Goal: Task Accomplishment & Management: Manage account settings

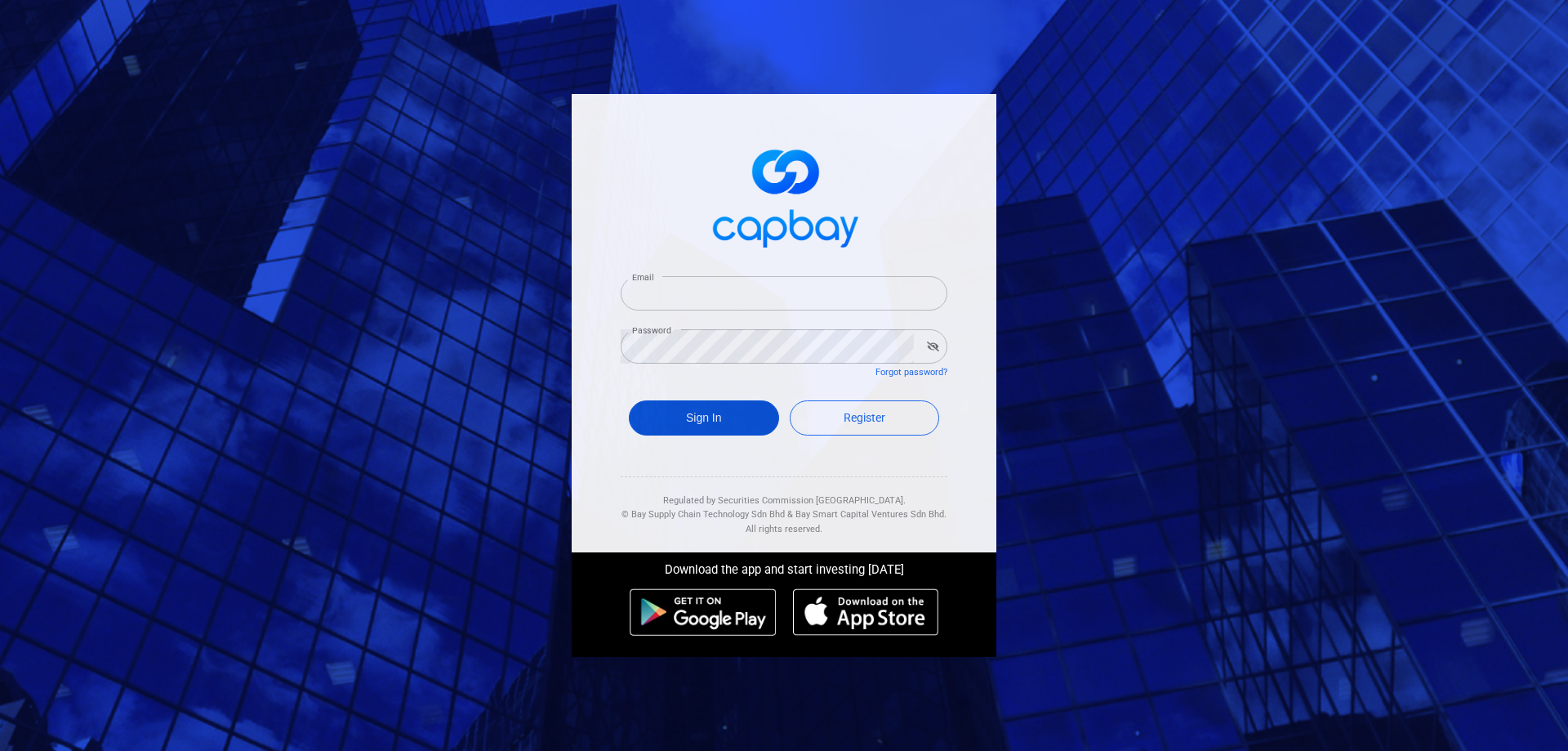
type input "[EMAIL_ADDRESS][DOMAIN_NAME]"
click at [711, 414] on button "Sign In" at bounding box center [704, 418] width 150 height 35
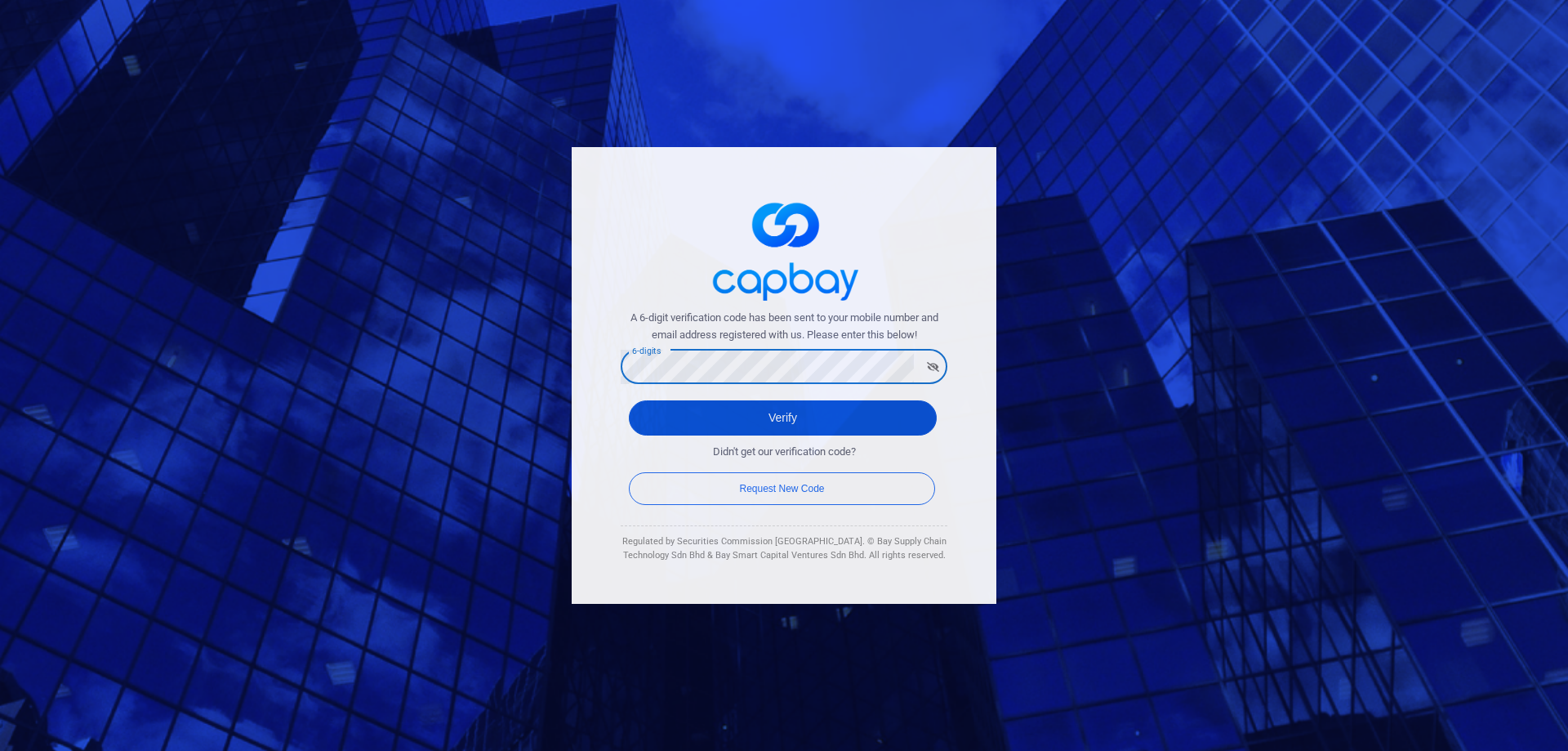
click at [676, 403] on button "Verify" at bounding box center [783, 418] width 308 height 35
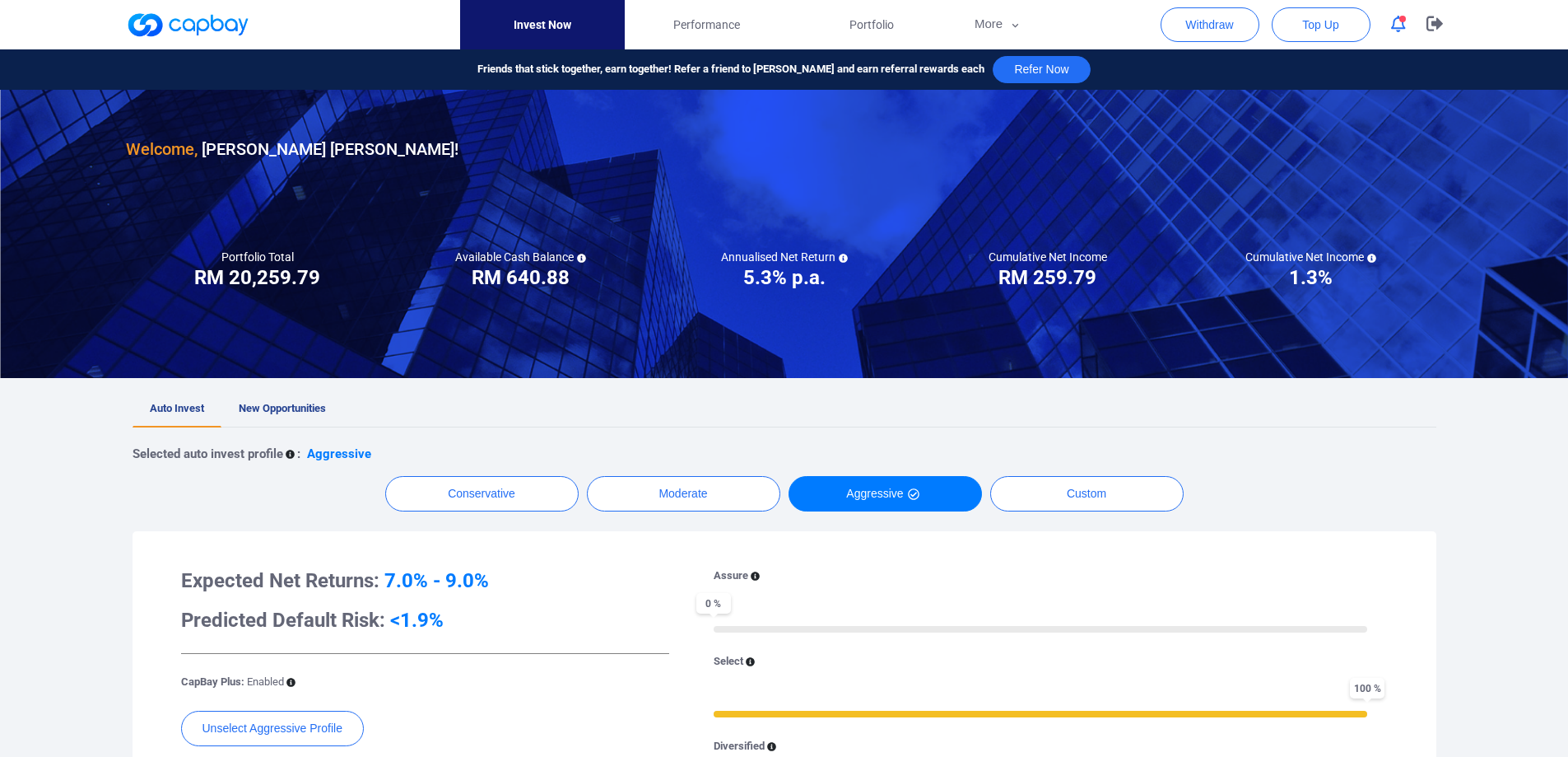
click at [617, 400] on ul "Auto Invest New Opportunities" at bounding box center [784, 409] width 1304 height 36
click at [423, 397] on ul "Auto Invest New Opportunities" at bounding box center [784, 409] width 1304 height 36
click at [534, 397] on ul "Auto Invest New Opportunities" at bounding box center [784, 409] width 1304 height 36
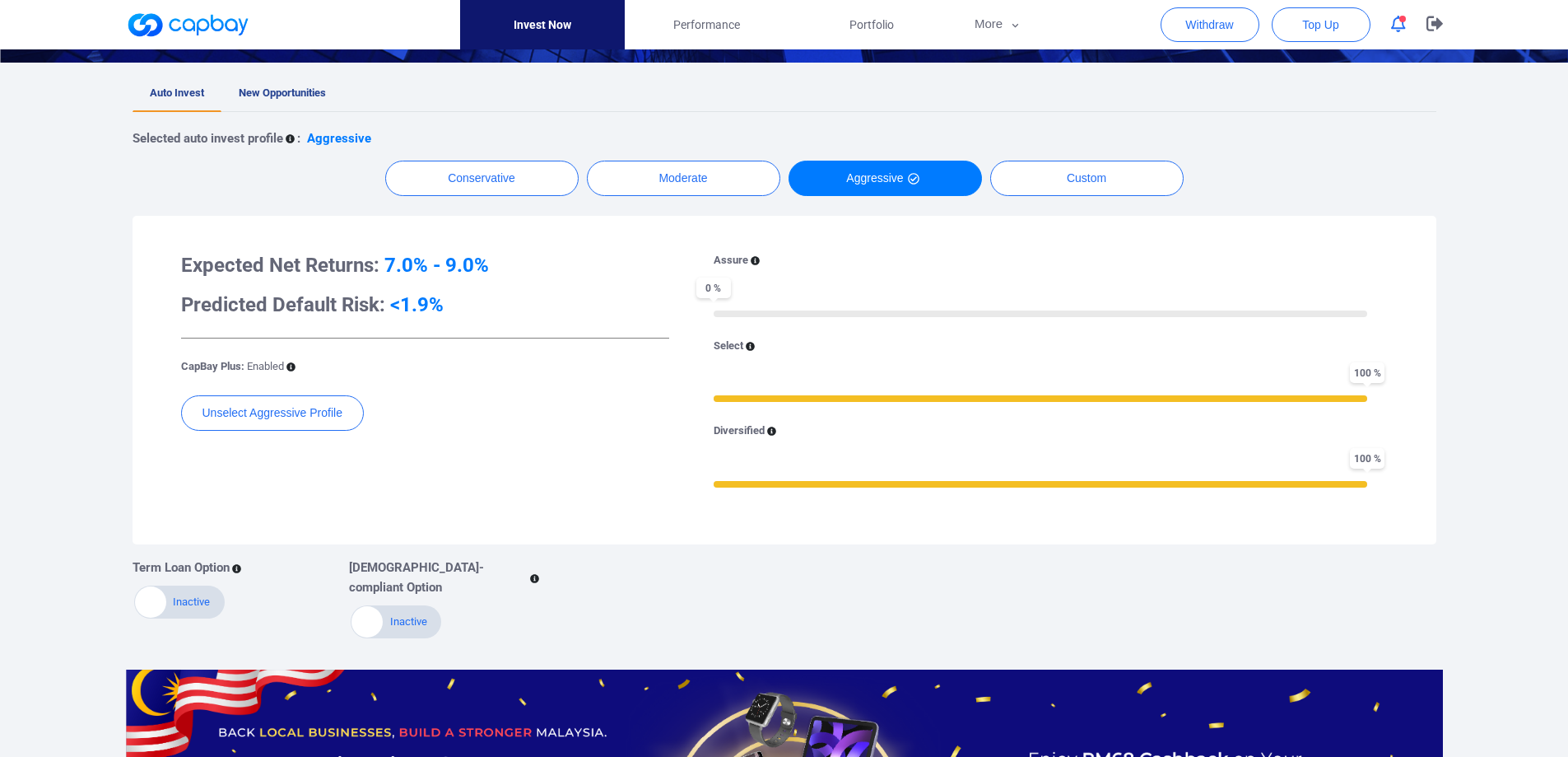
scroll to position [167, 0]
